Goal: Communication & Community: Ask a question

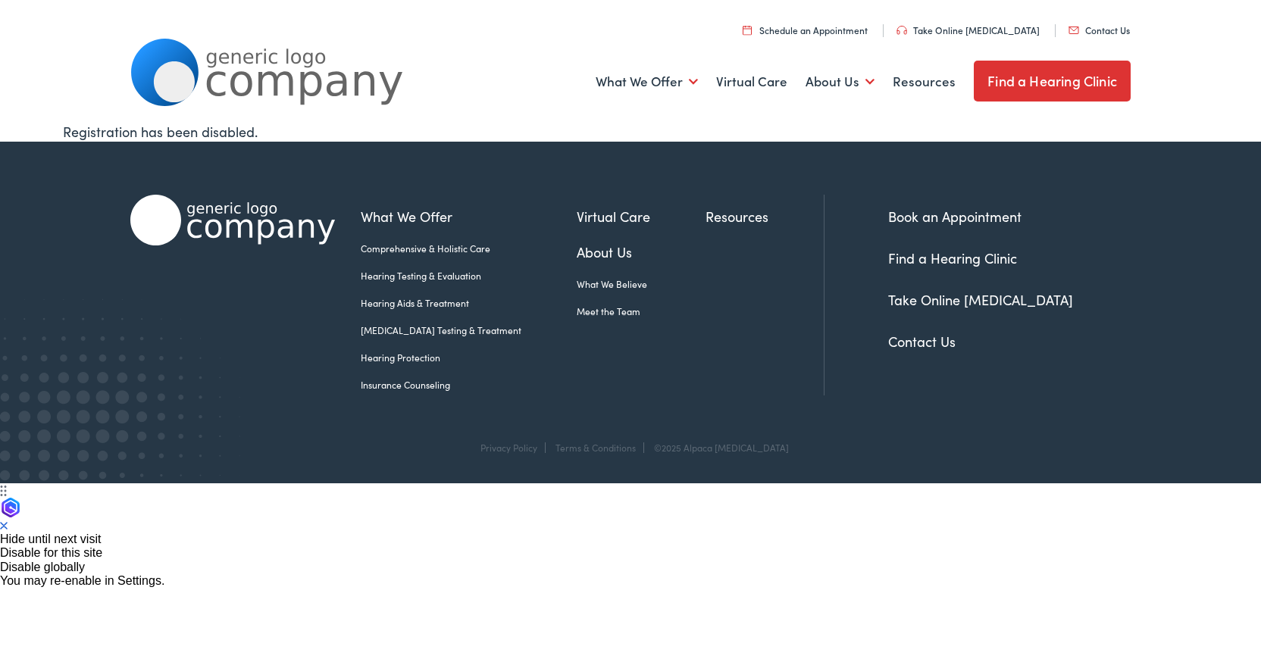
drag, startPoint x: 1109, startPoint y: 30, endPoint x: 989, endPoint y: 147, distance: 168.2
click at [989, 147] on div "What We Offer Comprehensive & Holistic Care Hearing Testing & Evaluation Hearin…" at bounding box center [630, 291] width 1000 height 299
drag, startPoint x: 1093, startPoint y: 25, endPoint x: 1029, endPoint y: 116, distance: 111.0
click at [1029, 116] on div "What We Offer Comprehensive & Holistic Care Hearing Testing & Evaluation Hearin…" at bounding box center [630, 81] width 1000 height 79
click at [1105, 31] on link "Contact Us" at bounding box center [1098, 29] width 61 height 13
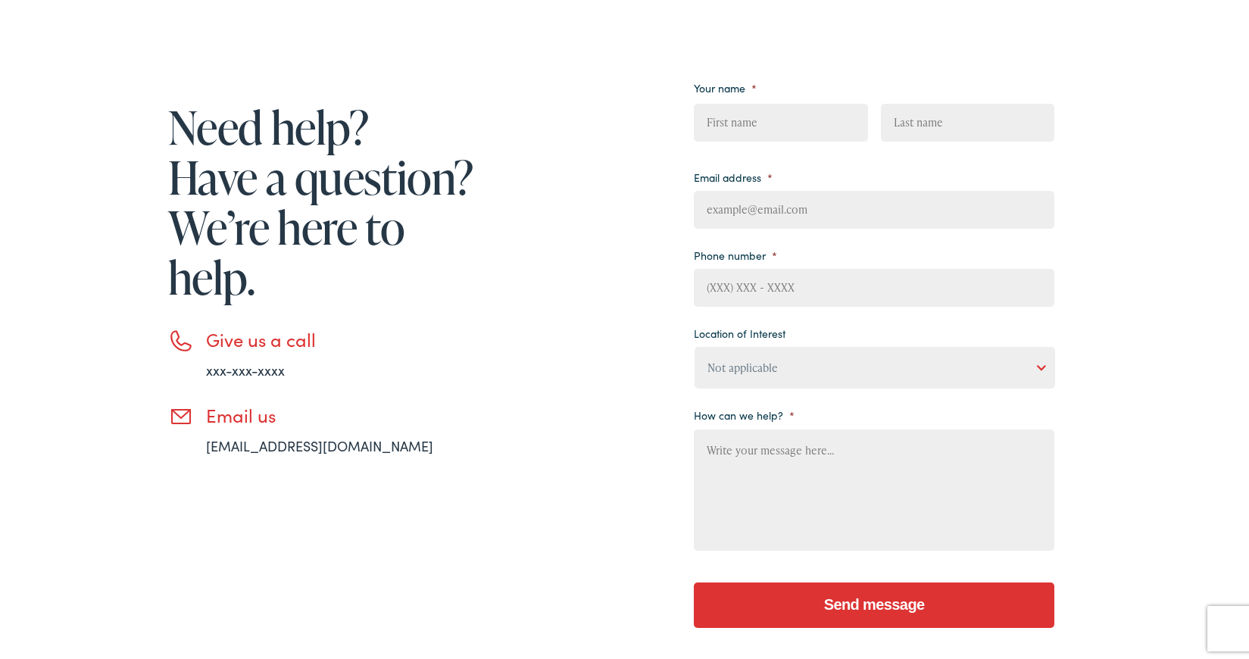
scroll to position [227, 0]
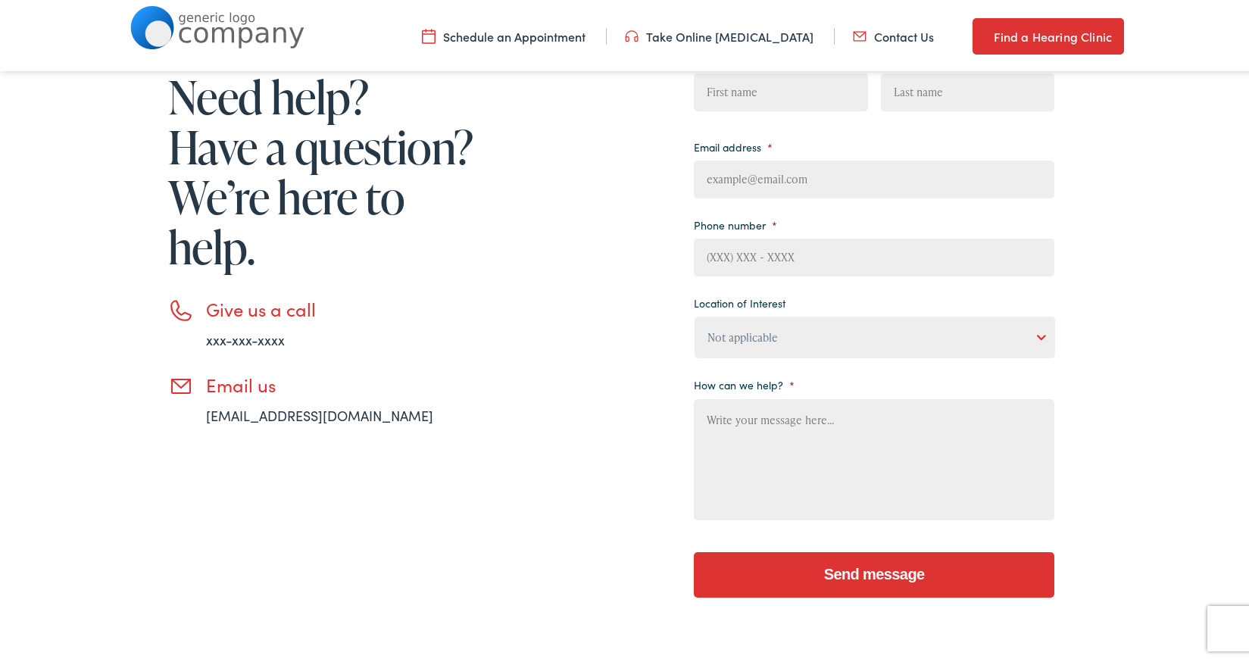
click at [292, 415] on link "email@email.com" at bounding box center [319, 412] width 227 height 19
click at [275, 411] on link "email@email.com" at bounding box center [319, 412] width 227 height 19
drag, startPoint x: 195, startPoint y: 413, endPoint x: 308, endPoint y: 415, distance: 113.7
click at [308, 415] on li "Email us email@email.com" at bounding box center [323, 397] width 311 height 52
copy link "email@email.com"
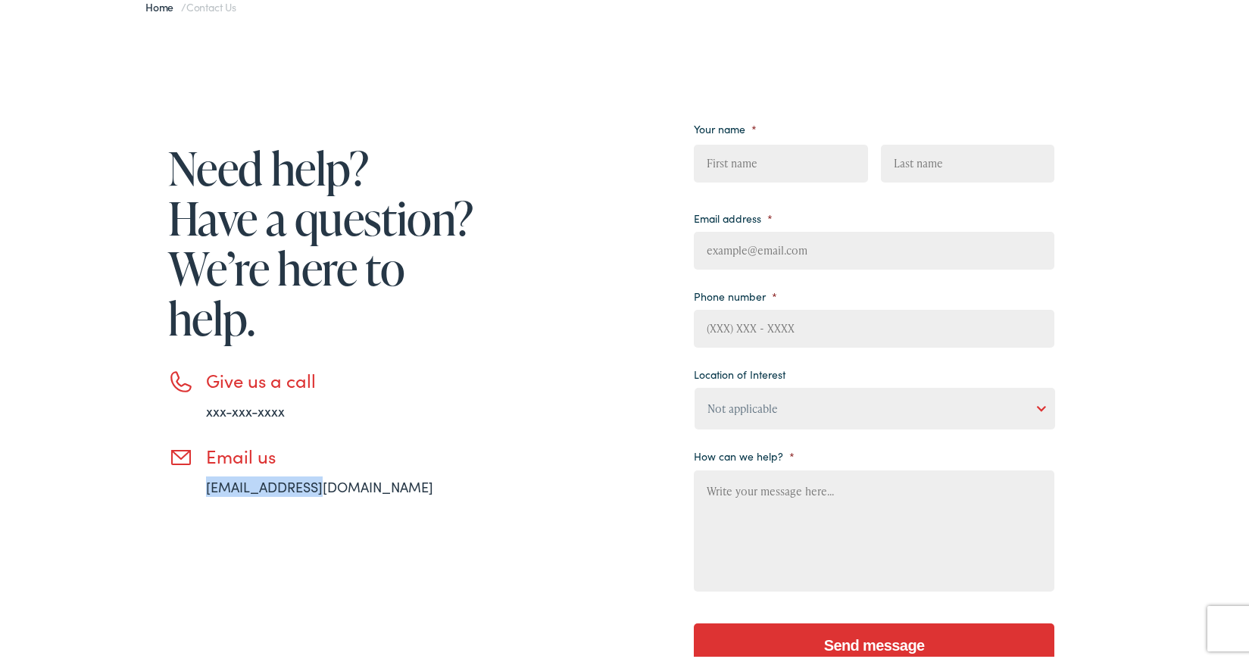
scroll to position [76, 0]
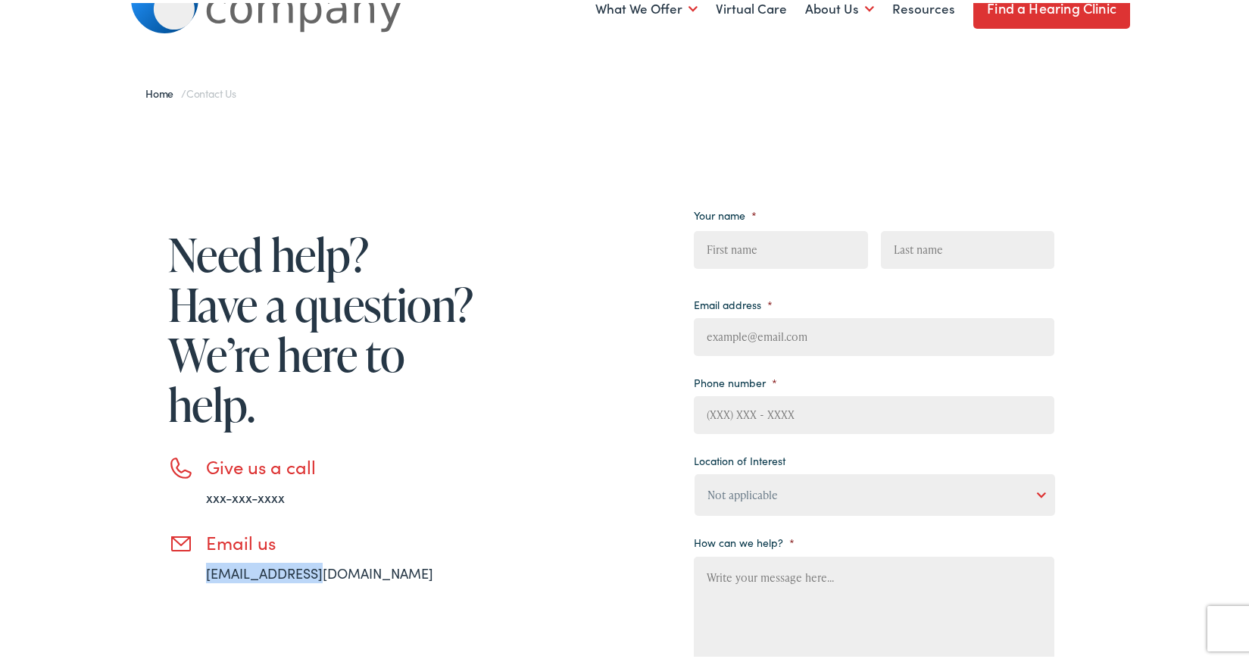
click at [258, 489] on link "xxx-xxx-xxxx" at bounding box center [245, 494] width 79 height 19
click at [779, 230] on input "First" at bounding box center [781, 247] width 174 height 38
type input "Youssef"
type input "Kamal"
type input "kwyousse@amazon.com"
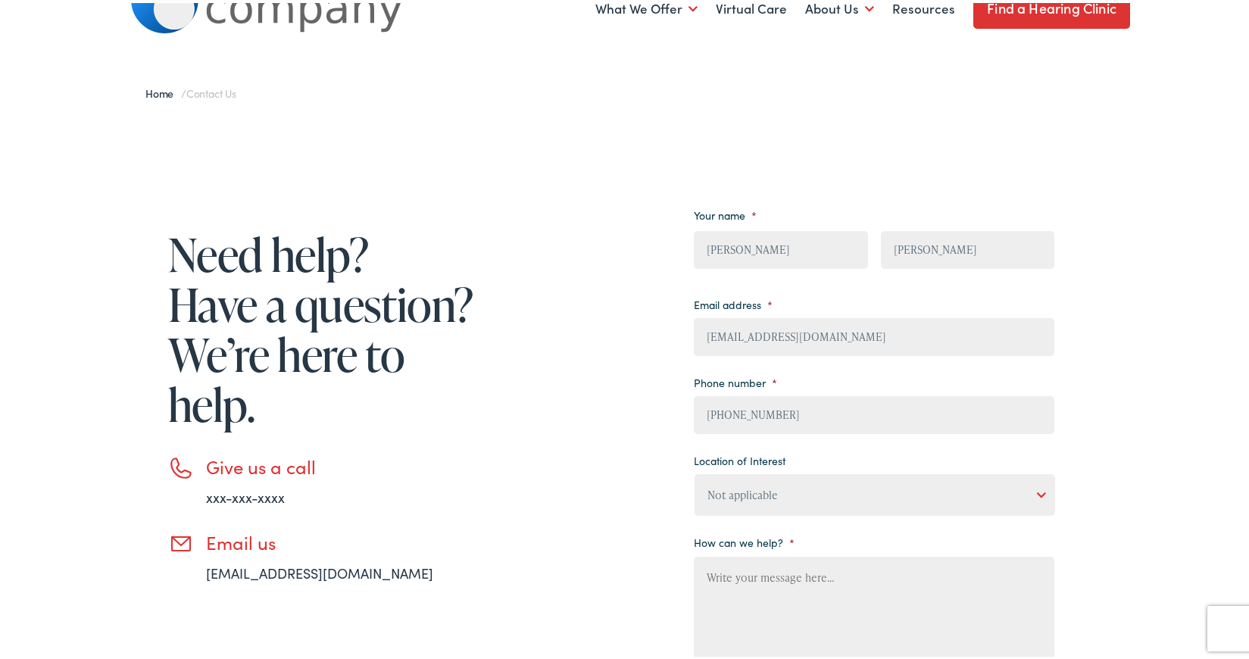
click at [759, 421] on input "(441) 844-9387" at bounding box center [874, 412] width 361 height 38
click at [716, 414] on input "(441) 844-9387" at bounding box center [874, 412] width 361 height 38
click at [707, 411] on input "(184) 493-87__" at bounding box center [874, 412] width 361 height 38
type input "(844) 938-7___"
click at [755, 409] on input "(844) 938-7___" at bounding box center [874, 412] width 361 height 38
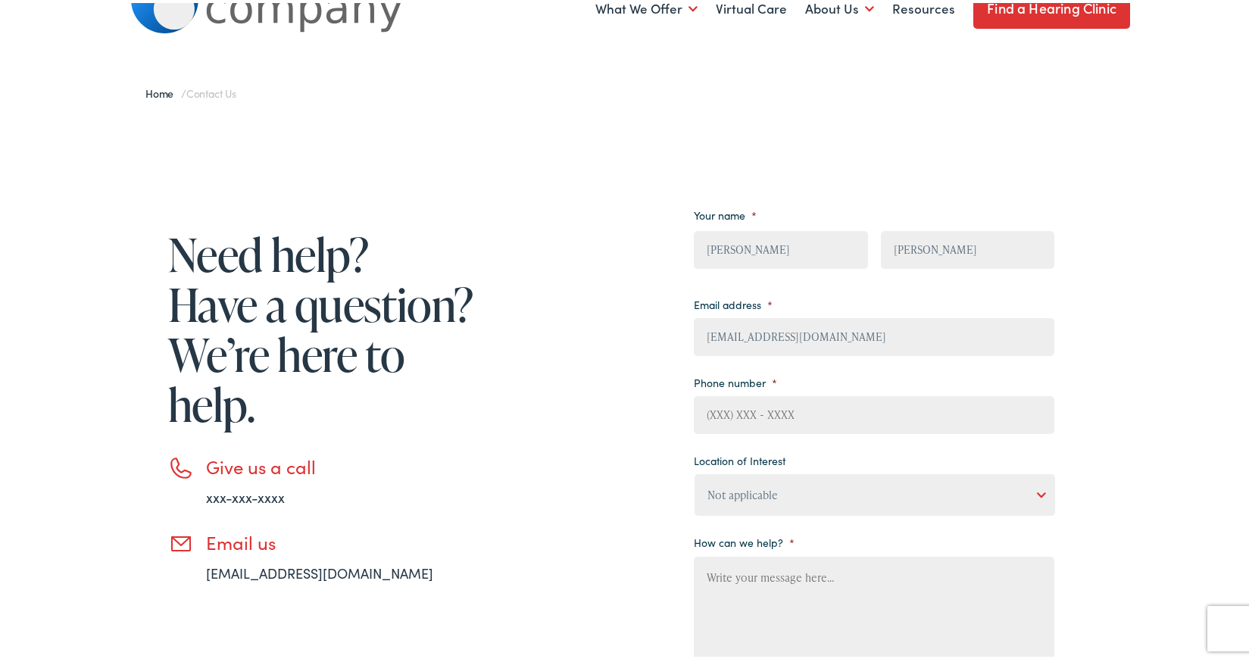
click at [777, 583] on textarea "How can we help? *" at bounding box center [874, 614] width 361 height 121
click at [821, 399] on input "(___) ___-____" at bounding box center [874, 412] width 361 height 38
click at [705, 412] on input "(___) ___-____" at bounding box center [874, 412] width 361 height 38
type input "(844) 938-7688"
click at [697, 497] on select "Not applicable Estes Audiology, Seguin Estes Audiology, San Antonio Estes Audio…" at bounding box center [875, 492] width 361 height 42
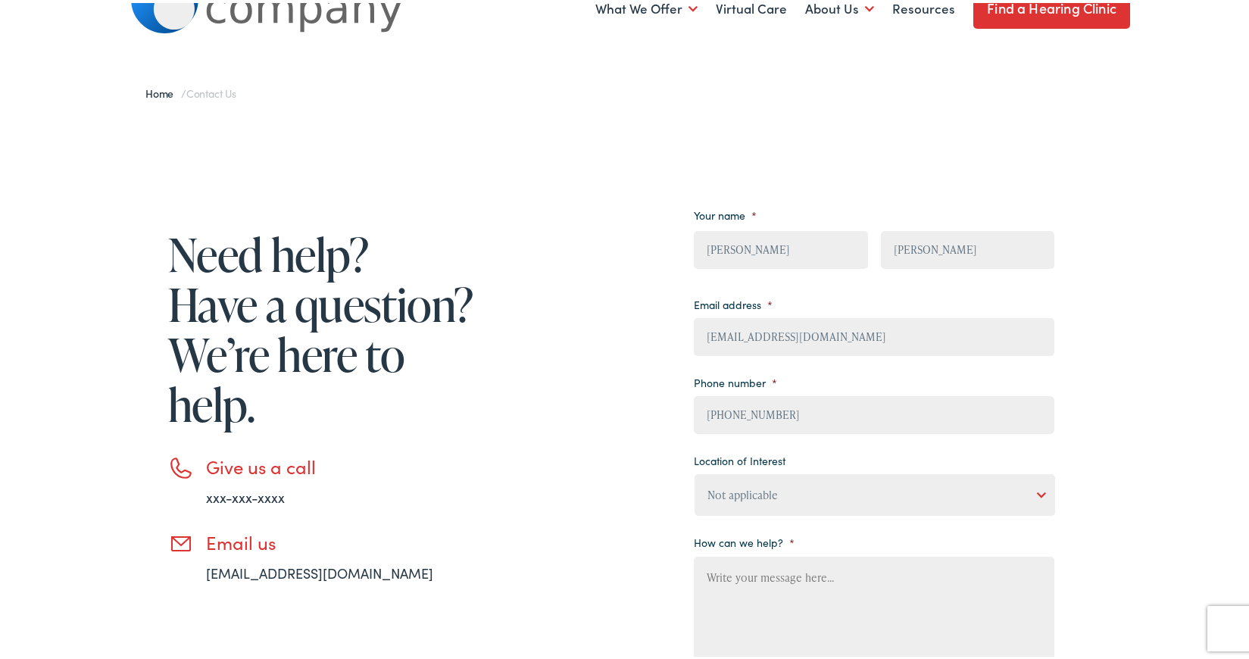
click at [695, 471] on select "Not applicable Estes Audiology, Seguin Estes Audiology, San Antonio Estes Audio…" at bounding box center [875, 492] width 361 height 42
click at [770, 602] on textarea "How can we help? *" at bounding box center [874, 614] width 361 height 121
click at [843, 583] on textarea "How can we help? *" at bounding box center [874, 614] width 361 height 121
click at [762, 605] on textarea "How can we help? *" at bounding box center [874, 614] width 361 height 121
paste textarea "Hi, My name is Youssef ,and I am an account manager at Amazon Business. I am co…"
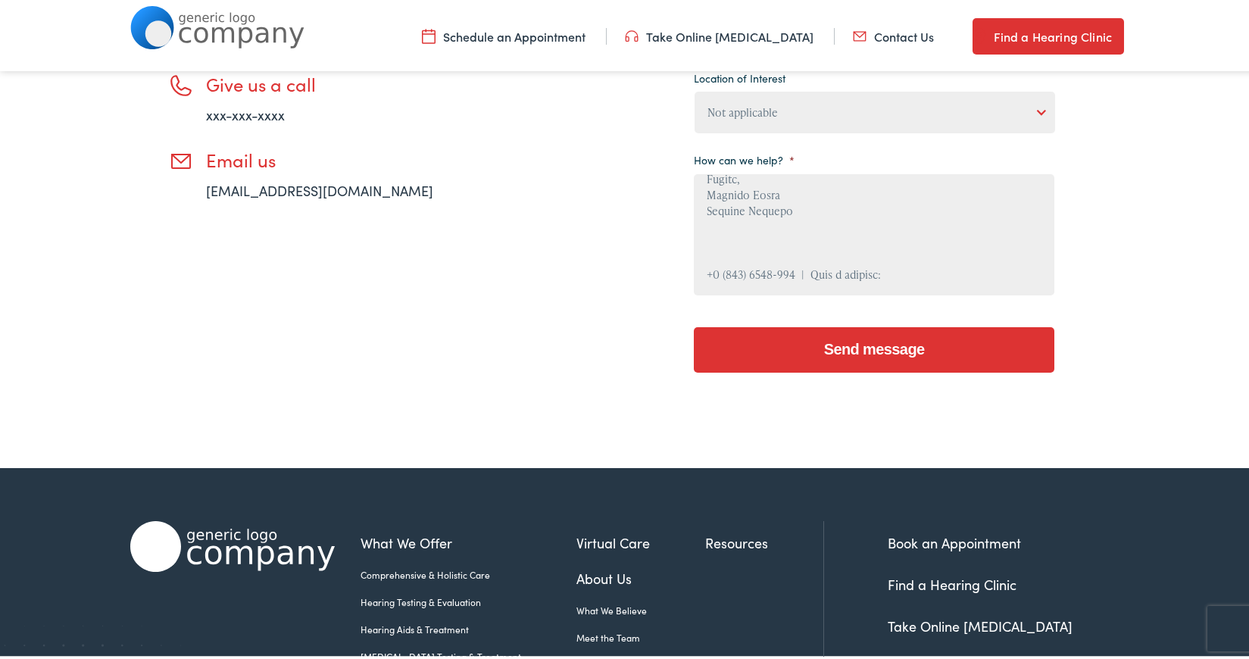
scroll to position [470, 0]
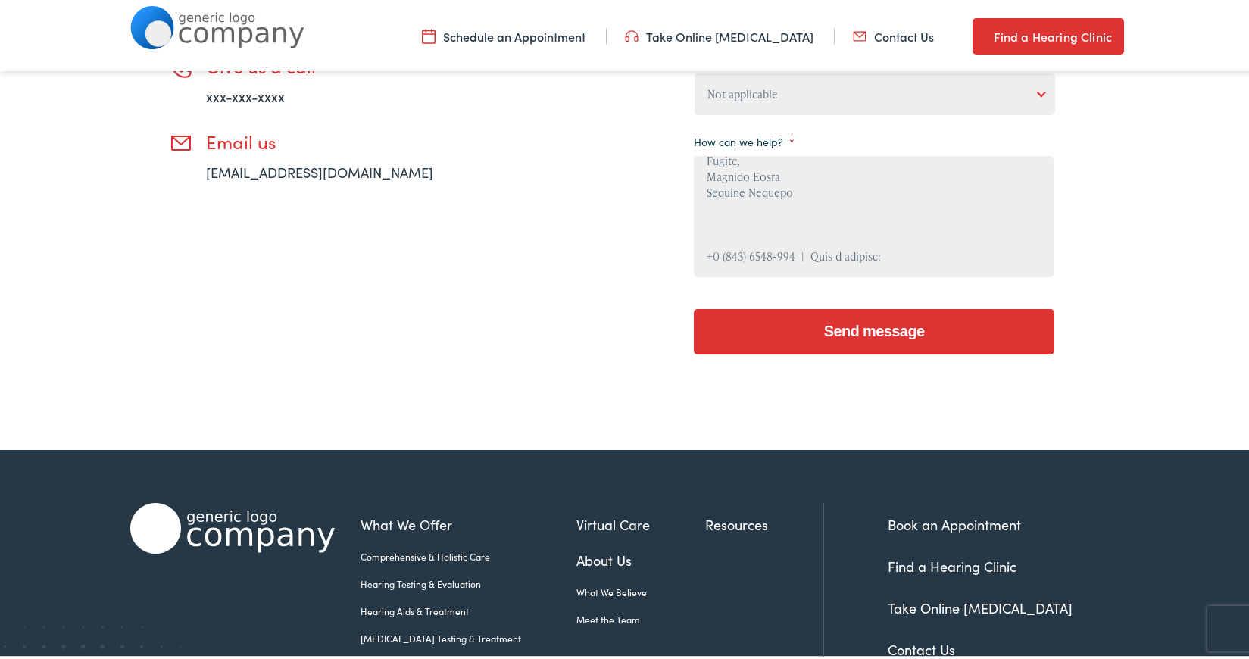
type textarea "Hi, My name is Youssef ,and I am an account manager at Amazon Business. I am co…"
click at [870, 323] on input "Send message" at bounding box center [874, 328] width 361 height 45
click at [887, 329] on input "Send message" at bounding box center [874, 328] width 361 height 45
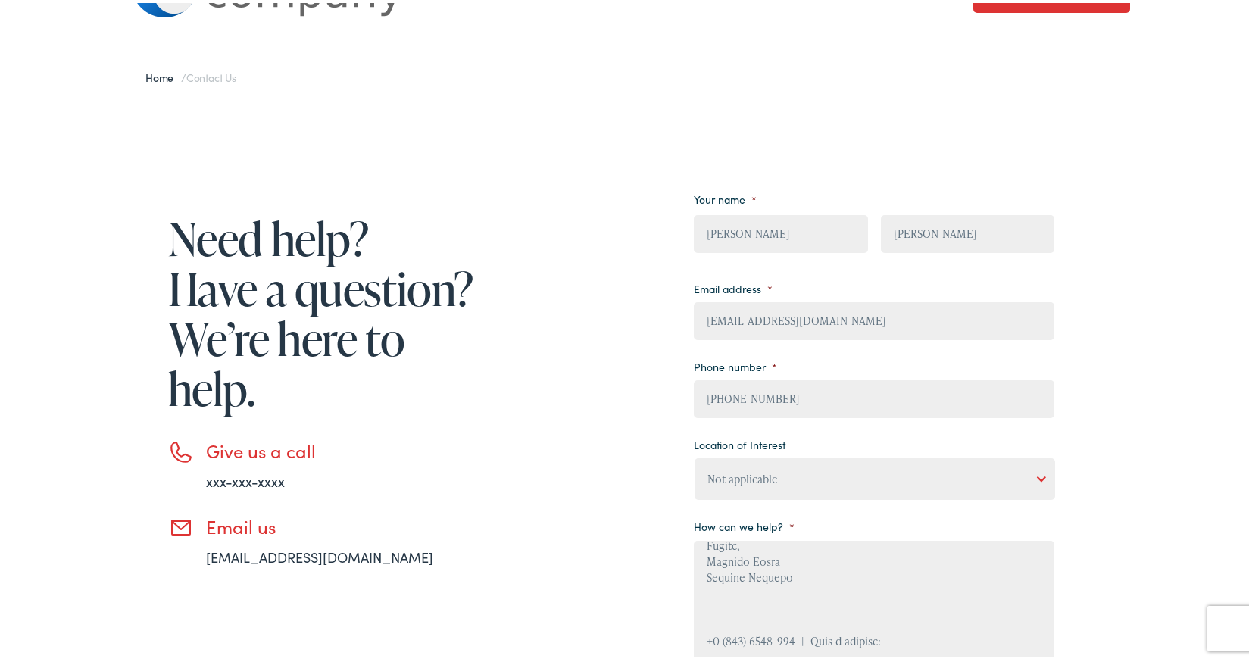
scroll to position [600, 0]
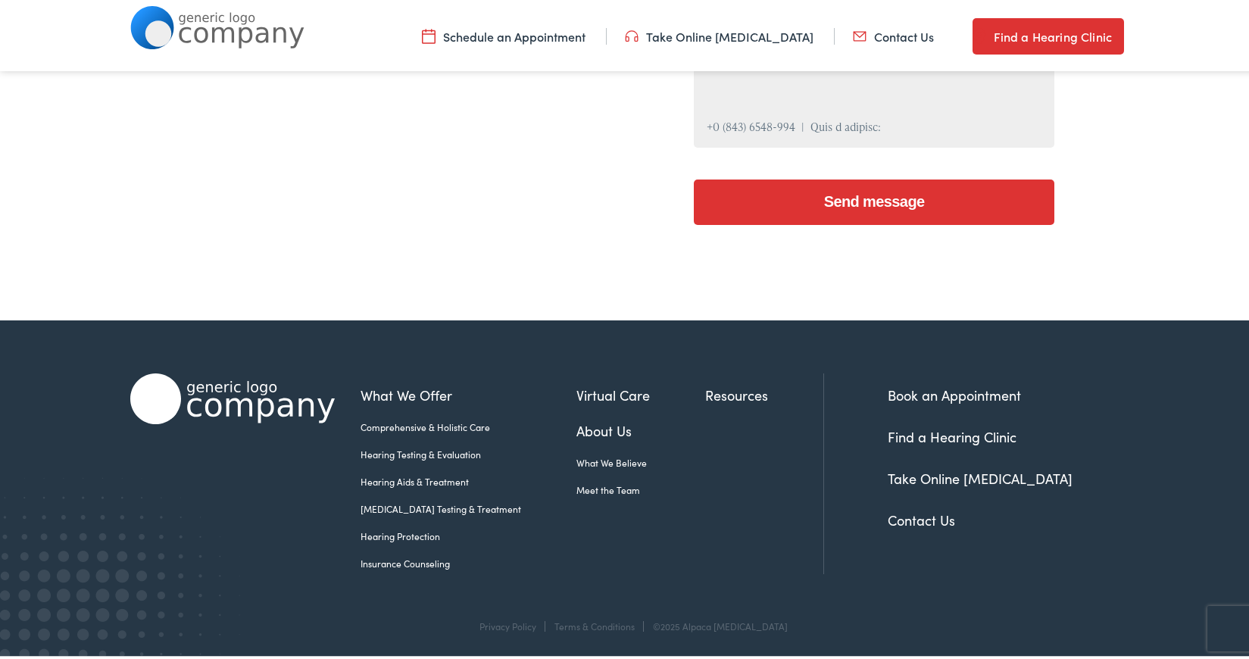
click at [853, 196] on input "Send message" at bounding box center [874, 199] width 361 height 45
